Goal: Use online tool/utility: Use online tool/utility

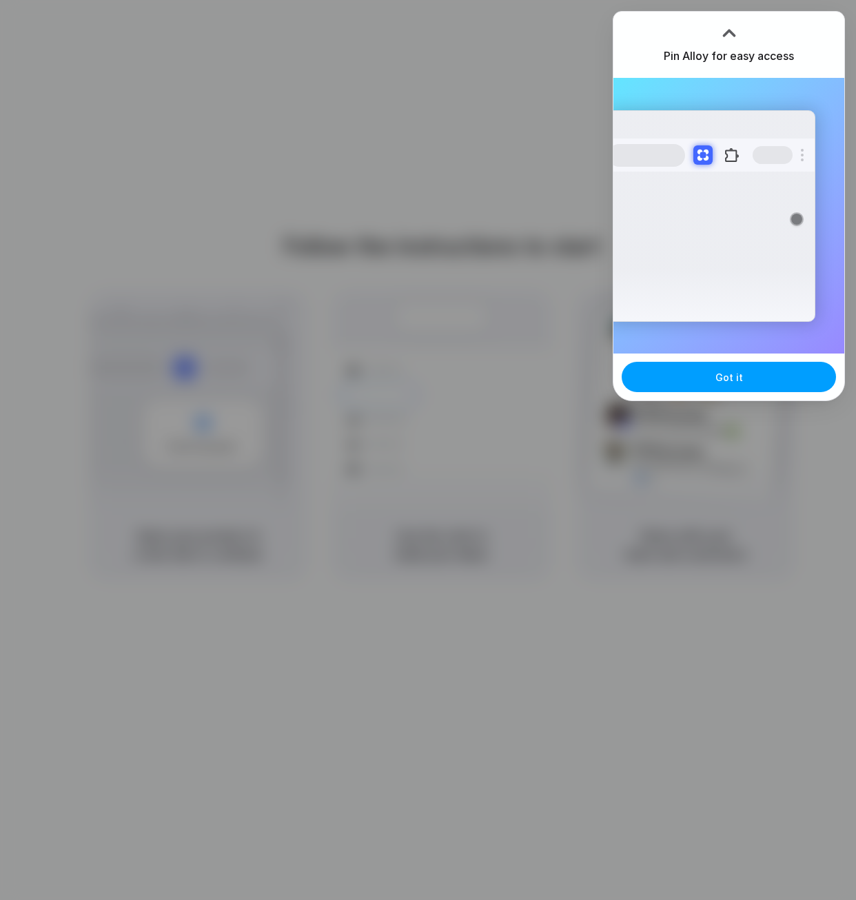
click at [667, 373] on button "Got it" at bounding box center [729, 377] width 214 height 30
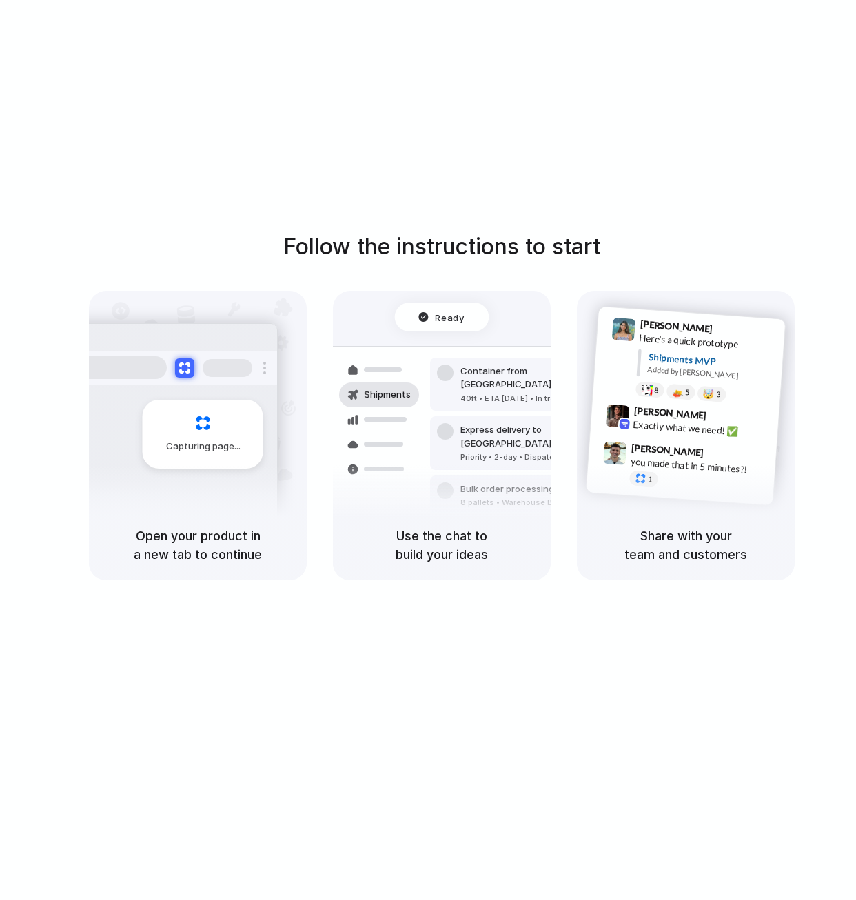
click at [359, 91] on div "Follow the instructions to start Capturing page Open your product in a new tab …" at bounding box center [442, 464] width 884 height 928
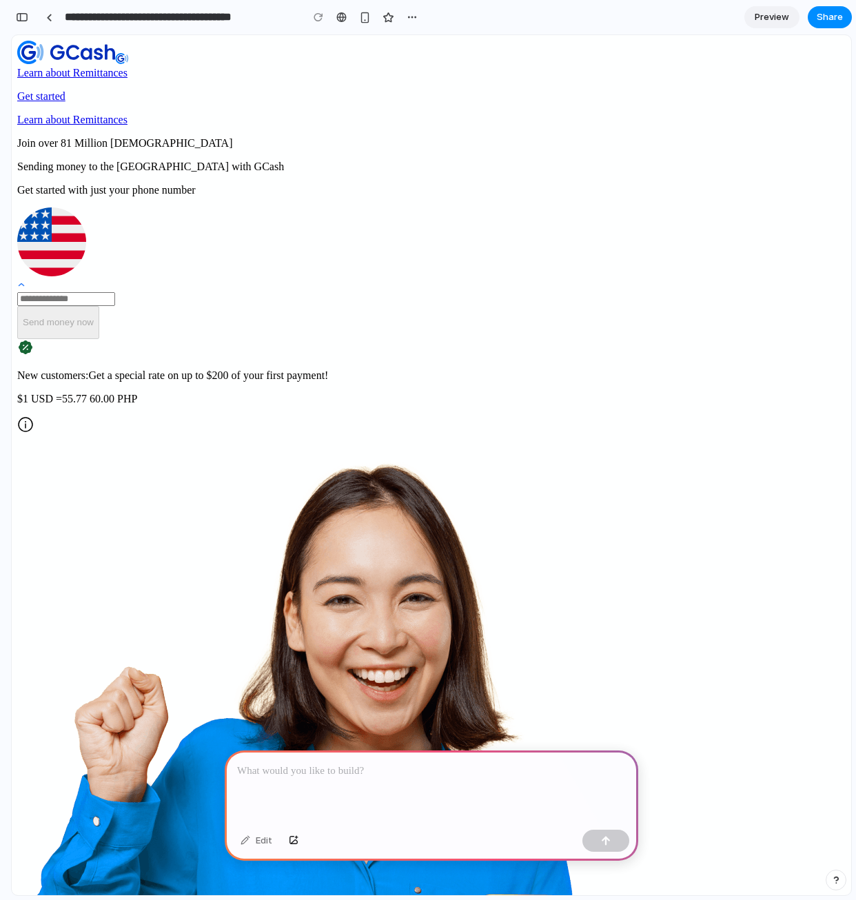
click at [274, 137] on div "Join over 81 Million [DEMOGRAPHIC_DATA] Sending money to the [GEOGRAPHIC_DATA] …" at bounding box center [431, 286] width 829 height 298
drag, startPoint x: 212, startPoint y: 207, endPoint x: 223, endPoint y: 248, distance: 42.1
click at [219, 173] on p "Sending money to the [GEOGRAPHIC_DATA] with GCash" at bounding box center [431, 167] width 829 height 12
click at [115, 306] on input "tel" at bounding box center [66, 299] width 98 height 14
click at [86, 276] on img at bounding box center [51, 241] width 69 height 69
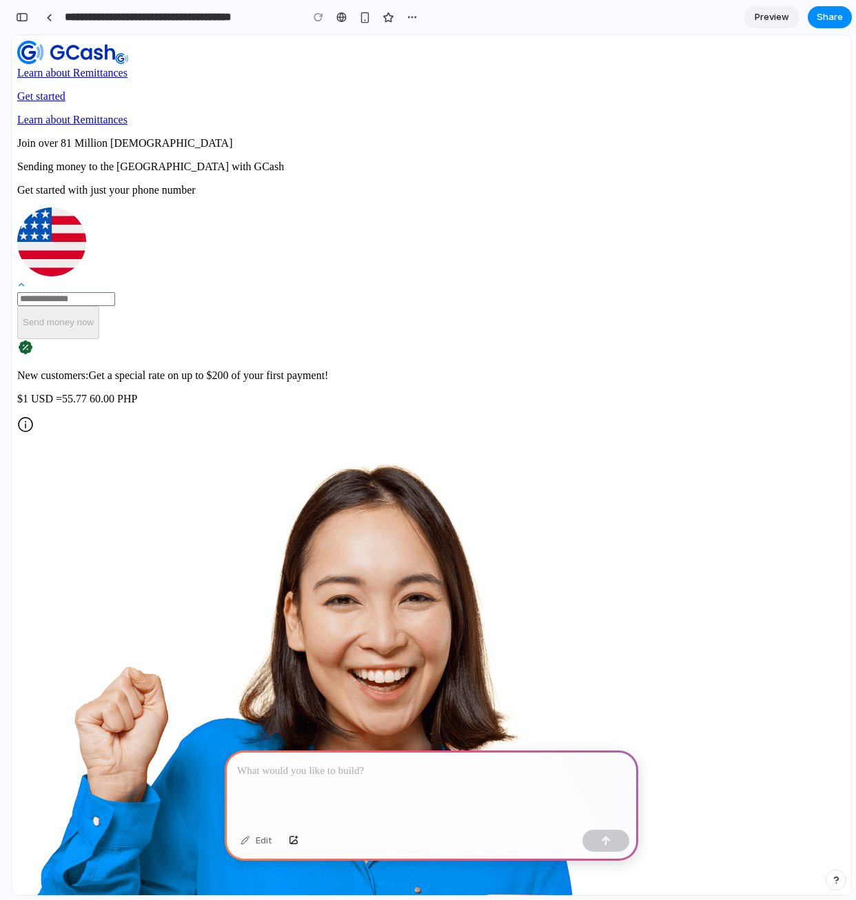
click at [115, 306] on input "tel" at bounding box center [66, 299] width 98 height 14
click at [190, 292] on div at bounding box center [431, 249] width 829 height 84
click at [115, 306] on input "tel" at bounding box center [66, 299] width 98 height 14
click at [190, 292] on div at bounding box center [431, 249] width 829 height 84
click at [115, 306] on input "tel" at bounding box center [66, 299] width 98 height 14
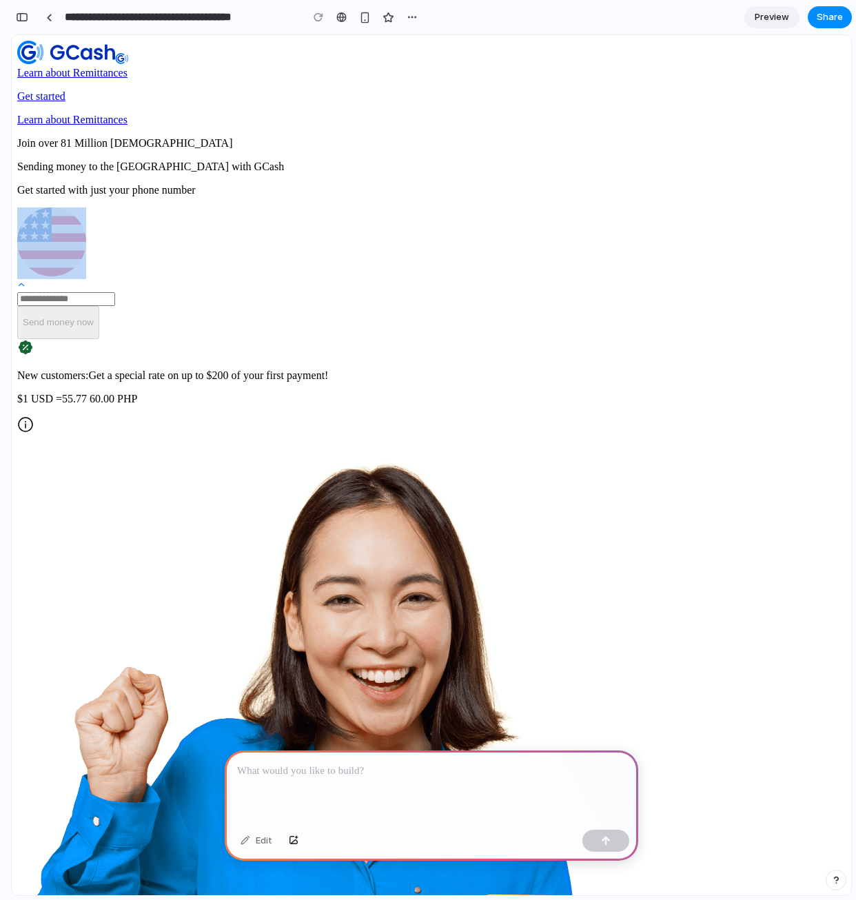
click at [190, 292] on div at bounding box center [431, 249] width 829 height 84
click at [115, 306] on input "tel" at bounding box center [66, 299] width 98 height 14
click at [559, 395] on div "Join over 81 Million [DEMOGRAPHIC_DATA] Sending money to the [GEOGRAPHIC_DATA] …" at bounding box center [431, 286] width 829 height 298
click at [669, 90] on link "Get started" at bounding box center [431, 96] width 829 height 12
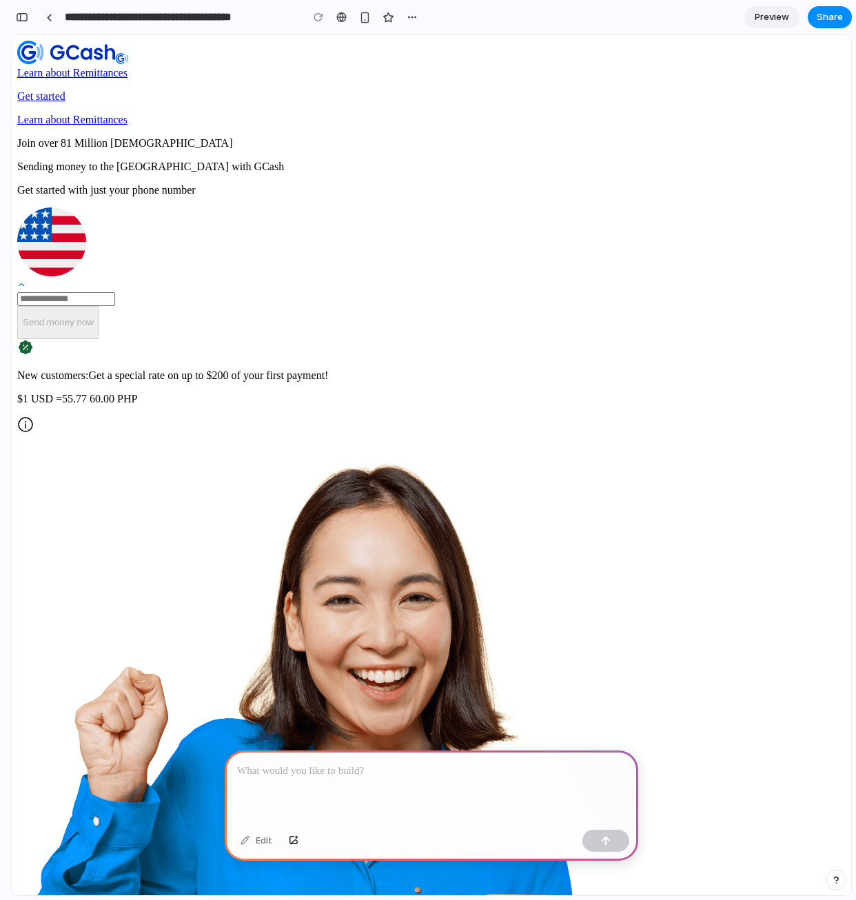
click at [128, 69] on link "Learn about Remittances" at bounding box center [72, 73] width 110 height 12
click at [115, 63] on img at bounding box center [66, 52] width 98 height 23
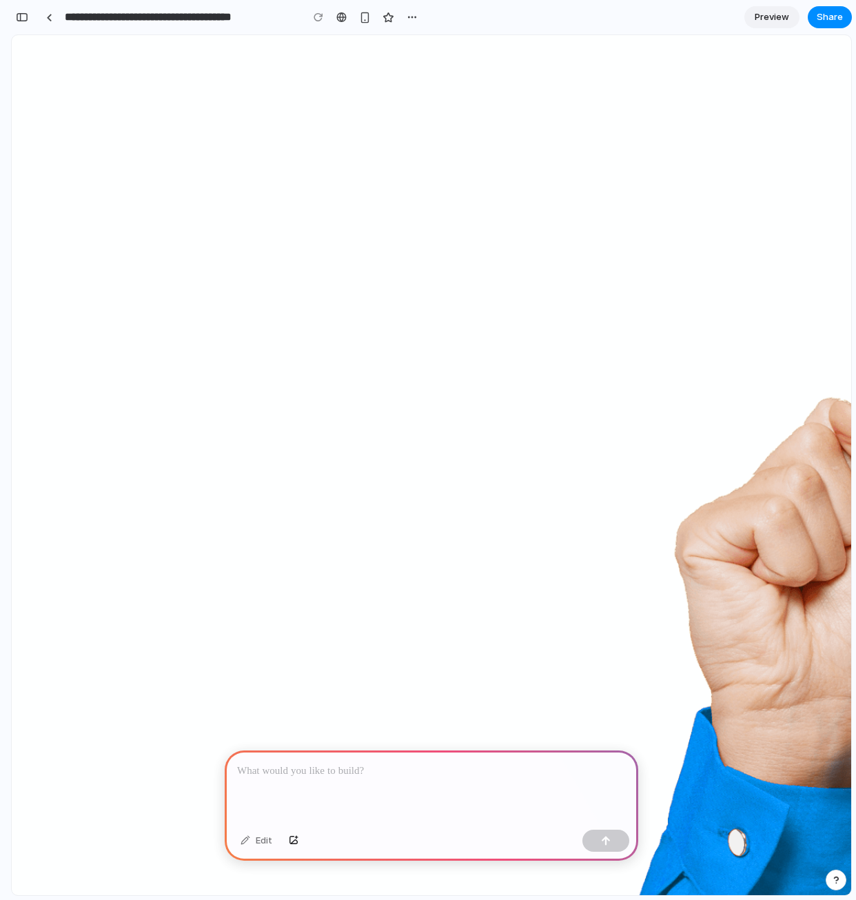
scroll to position [1364, 0]
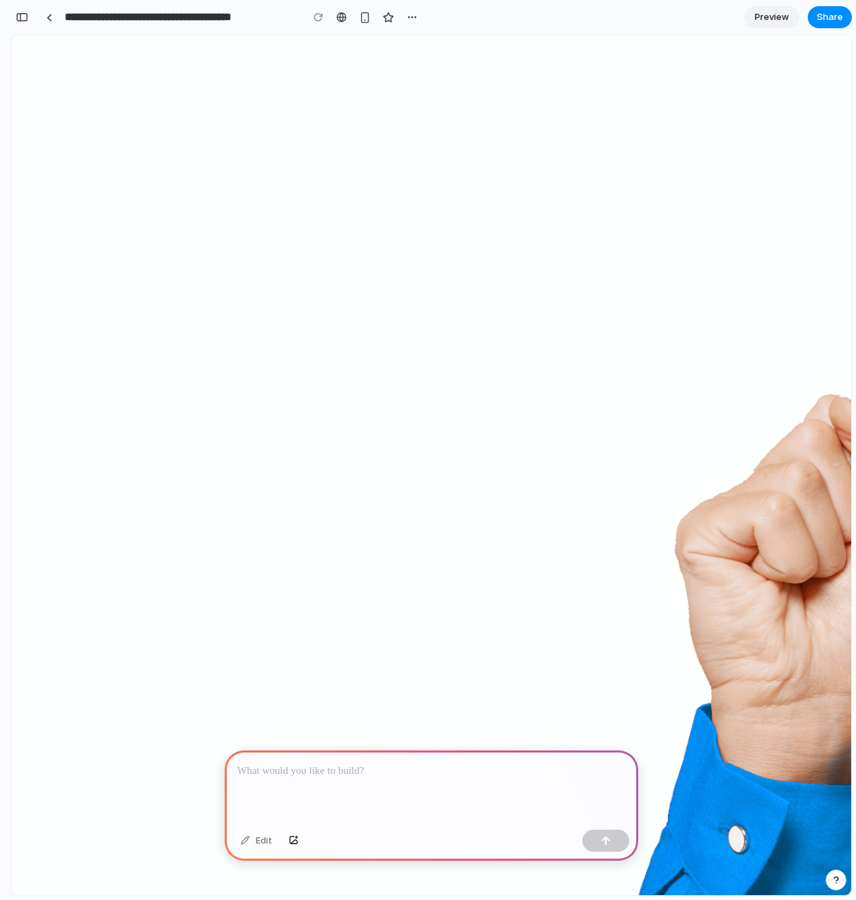
click at [414, 770] on p at bounding box center [431, 771] width 389 height 17
click at [251, 842] on div "Edit" at bounding box center [256, 841] width 45 height 22
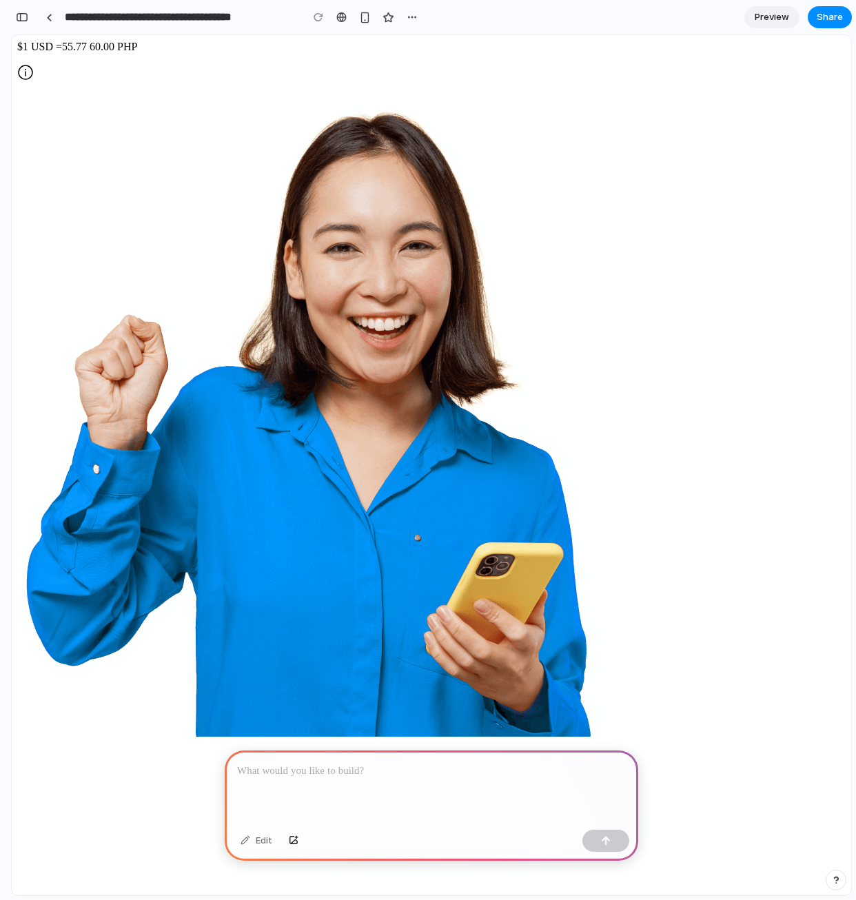
scroll to position [0, 0]
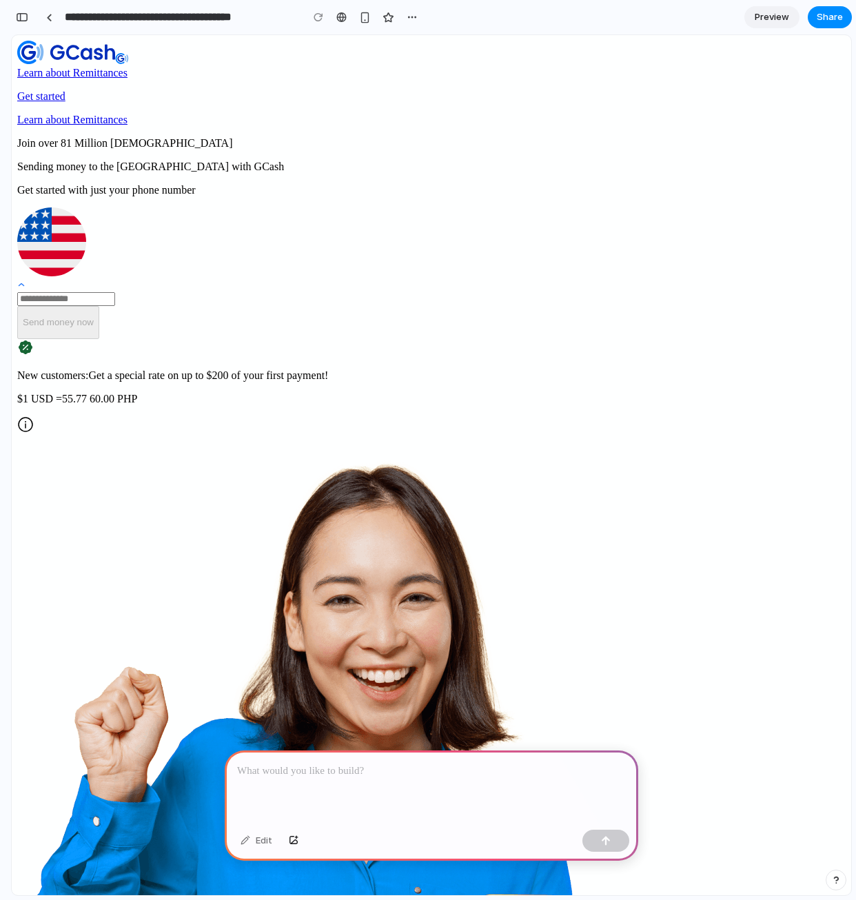
click at [253, 46] on div "Learn about Remittances Get started" at bounding box center [431, 72] width 829 height 62
click at [234, 16] on input "**********" at bounding box center [179, 17] width 235 height 25
click at [334, 137] on div "Join over 81 Million [DEMOGRAPHIC_DATA] Sending money to the [GEOGRAPHIC_DATA] …" at bounding box center [431, 286] width 829 height 298
click at [362, 19] on div "button" at bounding box center [365, 18] width 12 height 12
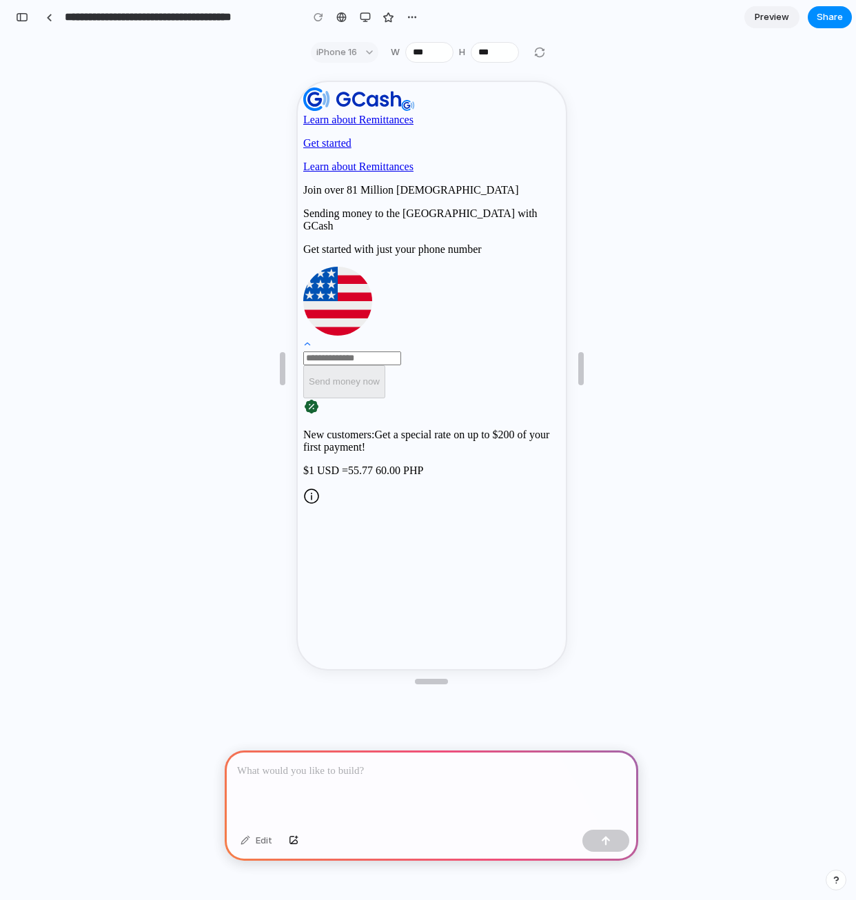
click at [363, 772] on p at bounding box center [431, 771] width 389 height 17
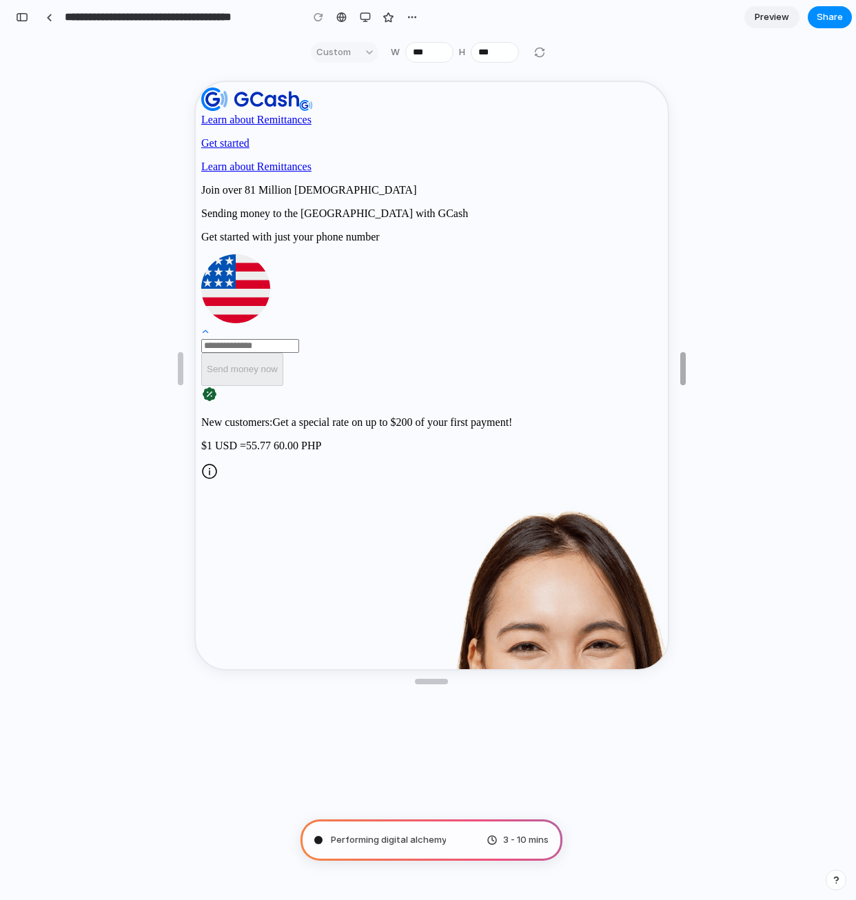
type input "***"
